Goal: Task Accomplishment & Management: Use online tool/utility

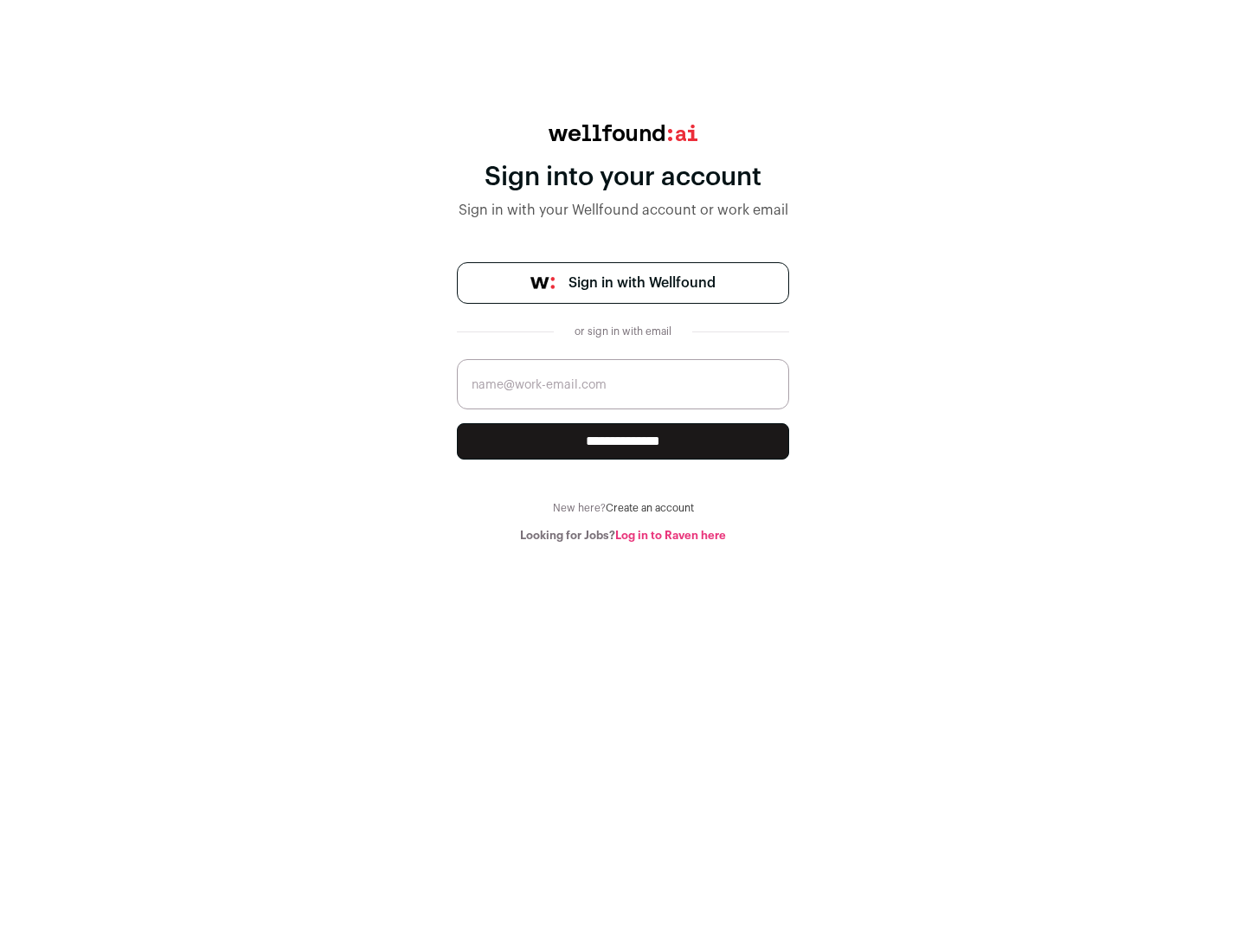
click at [641, 283] on span "Sign in with Wellfound" at bounding box center [642, 282] width 147 height 21
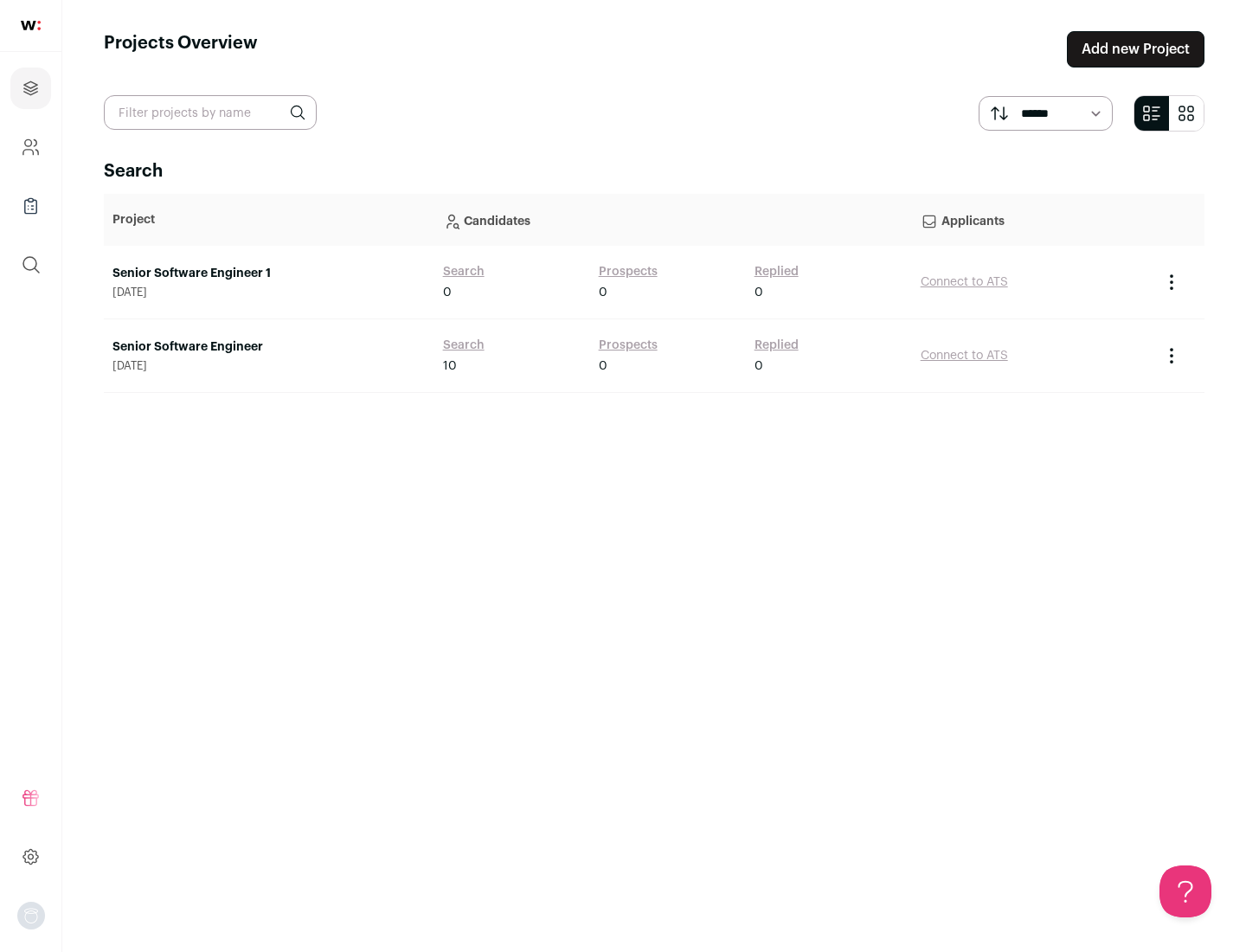
click at [269, 347] on link "Senior Software Engineer" at bounding box center [269, 347] width 314 height 17
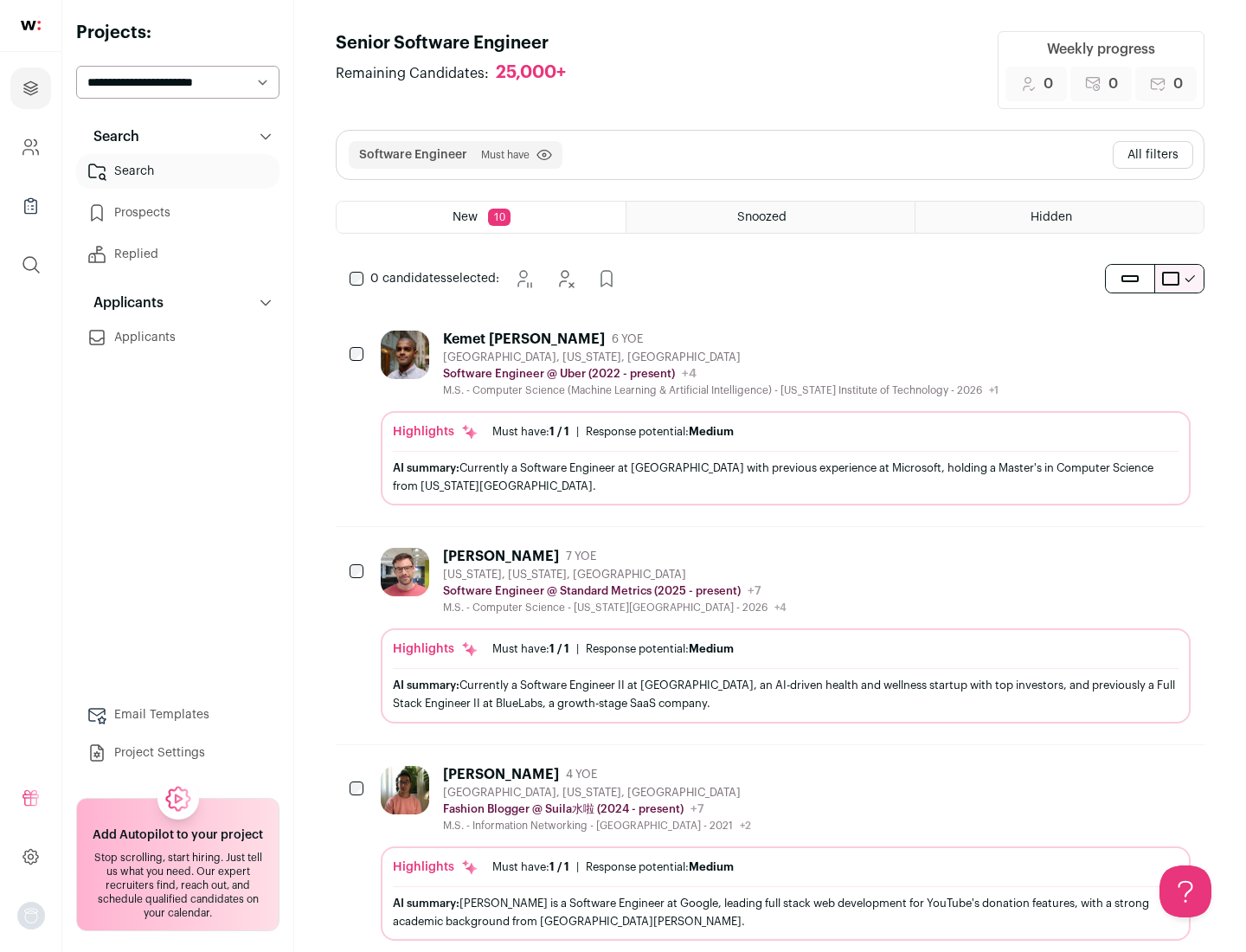
click at [771, 419] on div "Highlights Must have: 1 / 1 How many must haves have been fulfilled? | Response…" at bounding box center [785, 458] width 810 height 95
